Goal: Task Accomplishment & Management: Manage account settings

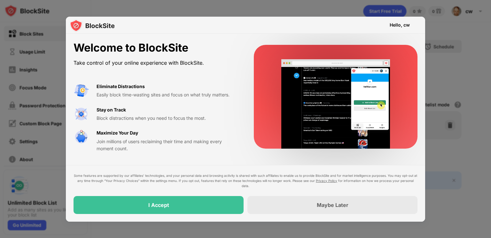
click at [195, 201] on div "I Accept" at bounding box center [159, 205] width 170 height 18
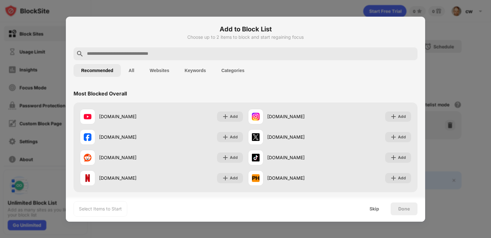
paste input "**********"
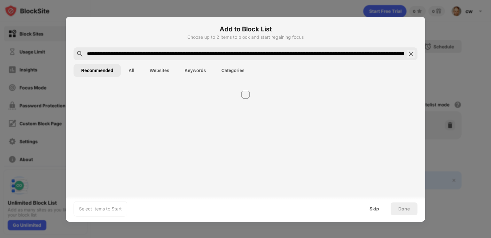
scroll to position [0, 333]
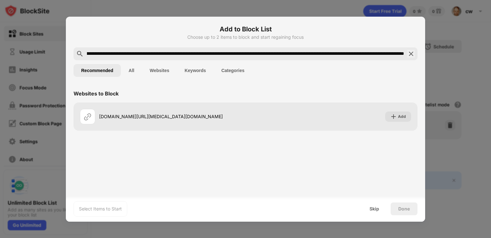
type input "**********"
click at [113, 210] on div "Select Items to Start" at bounding box center [100, 208] width 43 height 6
click at [106, 210] on div "Select Items to Start" at bounding box center [100, 208] width 43 height 6
click at [104, 211] on div "Select Items to Start" at bounding box center [101, 208] width 54 height 15
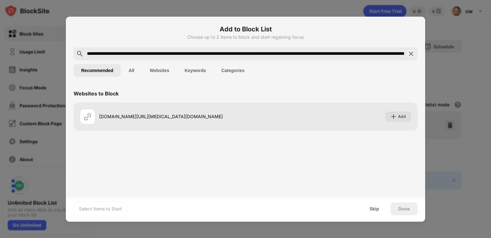
click at [402, 210] on div "Done" at bounding box center [404, 208] width 12 height 5
click at [246, 116] on div "[DOMAIN_NAME][URL][MEDICAL_DATA][DOMAIN_NAME]" at bounding box center [172, 116] width 146 height 7
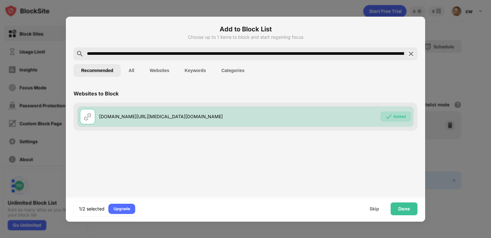
click at [402, 212] on div "Done" at bounding box center [404, 208] width 27 height 13
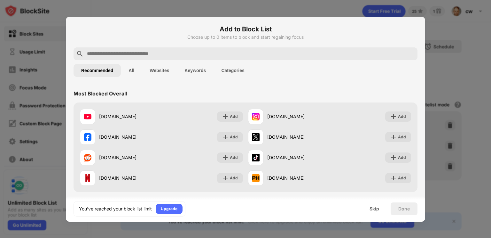
click at [466, 74] on div at bounding box center [245, 119] width 491 height 238
paste input "**********"
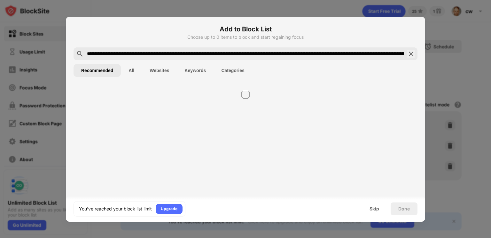
scroll to position [0, 333]
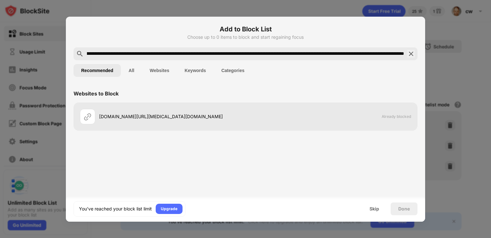
type input "**********"
click at [245, 117] on div "[DOMAIN_NAME][URL][MEDICAL_DATA][DOMAIN_NAME]" at bounding box center [172, 116] width 146 height 7
click at [246, 113] on div "[DOMAIN_NAME][URL][MEDICAL_DATA][DOMAIN_NAME]" at bounding box center [172, 116] width 146 height 7
click at [246, 115] on div "[DOMAIN_NAME][URL][MEDICAL_DATA][DOMAIN_NAME]" at bounding box center [172, 116] width 146 height 7
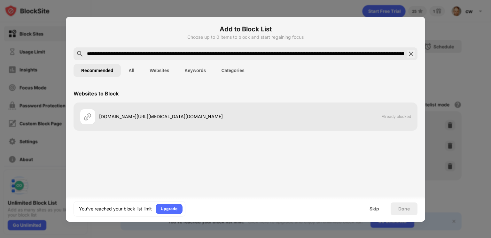
click at [246, 118] on div "[DOMAIN_NAME][URL][MEDICAL_DATA][DOMAIN_NAME]" at bounding box center [172, 116] width 146 height 7
click at [159, 116] on div "[DOMAIN_NAME][URL][MEDICAL_DATA][DOMAIN_NAME]" at bounding box center [172, 116] width 146 height 7
click at [152, 113] on div "[DOMAIN_NAME][URL][MEDICAL_DATA][DOMAIN_NAME]" at bounding box center [172, 116] width 146 height 7
click at [93, 113] on div at bounding box center [87, 116] width 15 height 15
click at [86, 114] on img at bounding box center [88, 117] width 8 height 8
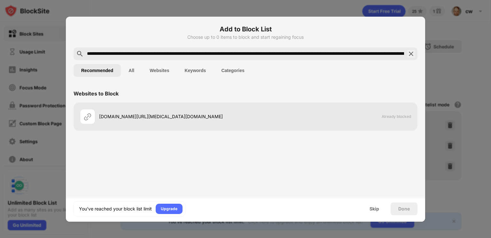
click at [89, 114] on img at bounding box center [88, 117] width 8 height 8
click at [274, 6] on div at bounding box center [245, 119] width 491 height 238
click at [458, 87] on div at bounding box center [245, 119] width 491 height 238
click at [467, 73] on div at bounding box center [245, 119] width 491 height 238
click at [373, 207] on div "Skip" at bounding box center [375, 208] width 10 height 5
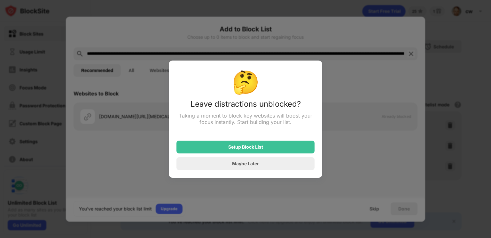
click at [253, 162] on div "Maybe Later" at bounding box center [245, 162] width 27 height 5
